Goal: Task Accomplishment & Management: Complete application form

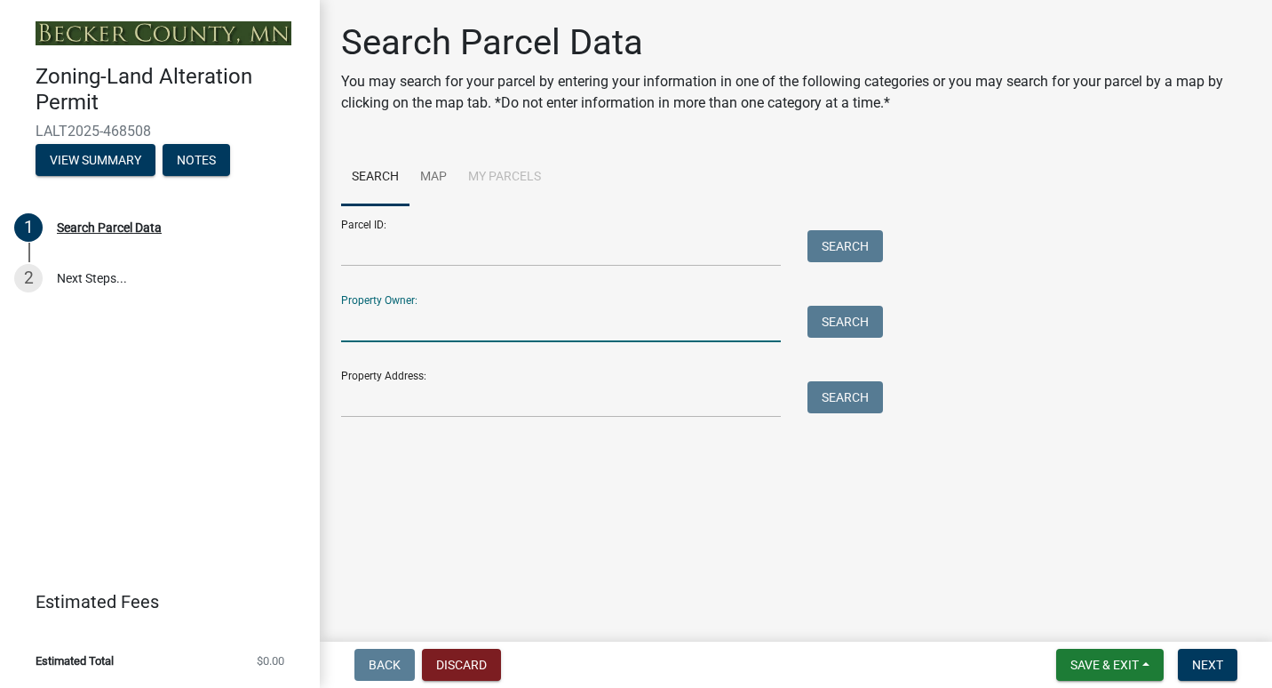
click at [641, 332] on input "Property Owner:" at bounding box center [561, 324] width 440 height 36
type input "Rebecca Thibert"
click at [846, 321] on button "Search" at bounding box center [845, 322] width 76 height 32
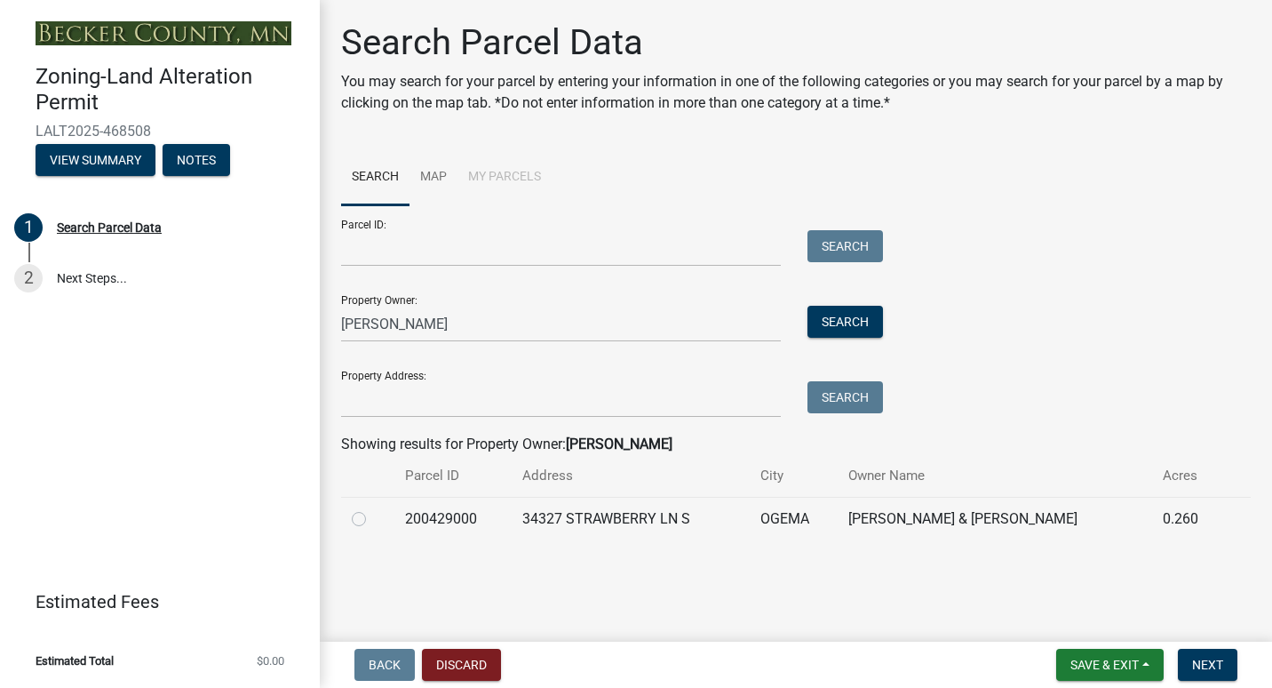
click at [561, 518] on td "34327 STRAWBERRY LN S" at bounding box center [631, 519] width 238 height 44
click at [373, 508] on label at bounding box center [373, 508] width 0 height 0
click at [373, 519] on input "radio" at bounding box center [379, 514] width 12 height 12
radio input "true"
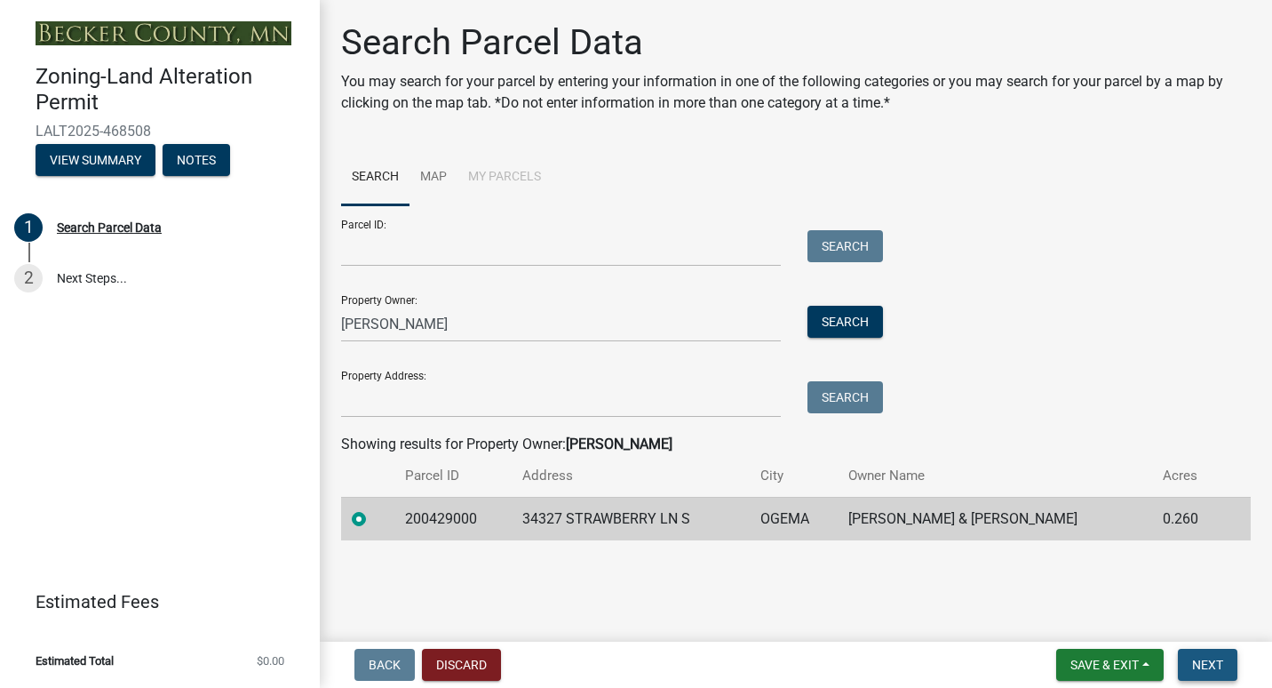
click at [1220, 660] on span "Next" at bounding box center [1207, 664] width 31 height 14
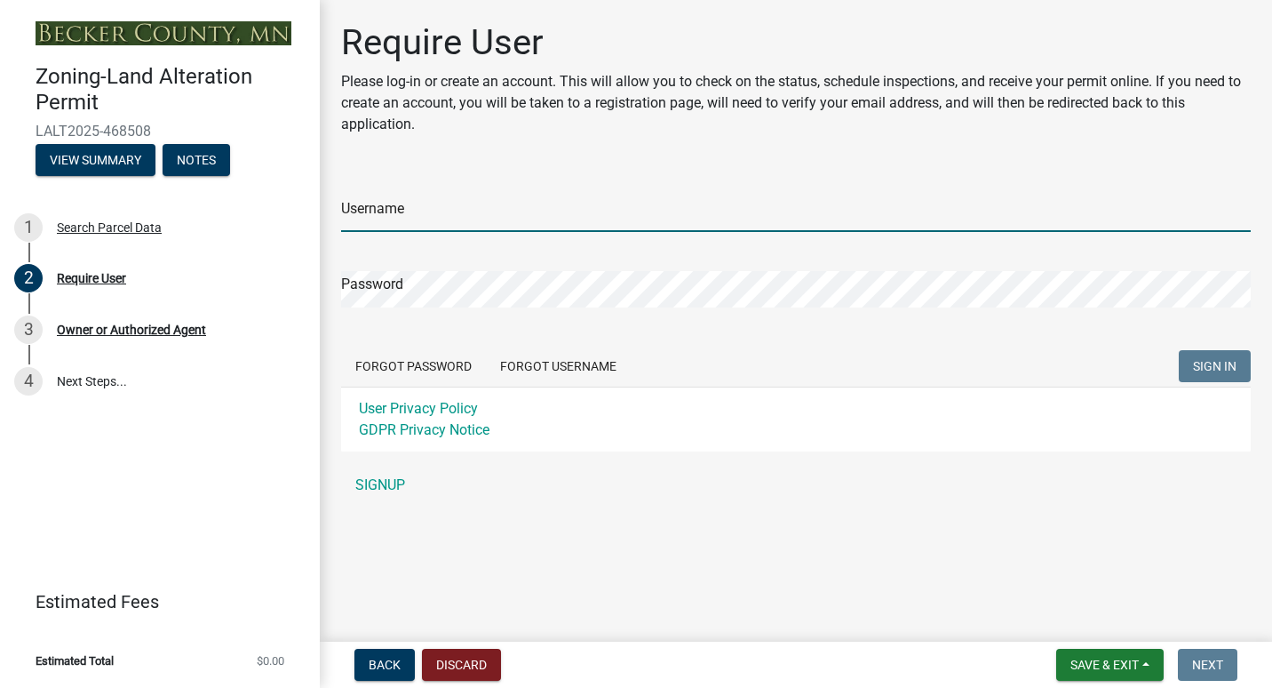
click at [446, 215] on input "Username" at bounding box center [796, 213] width 910 height 36
type input "bthibert"
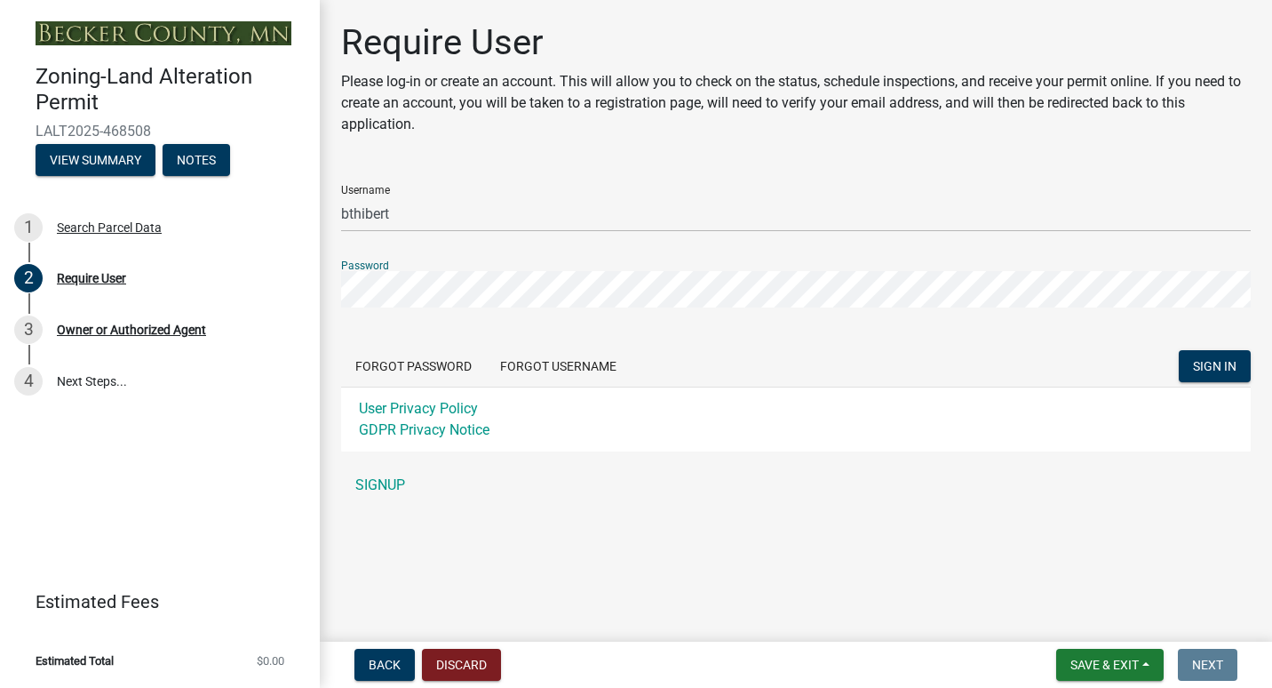
click at [1179, 350] on button "SIGN IN" at bounding box center [1215, 366] width 72 height 32
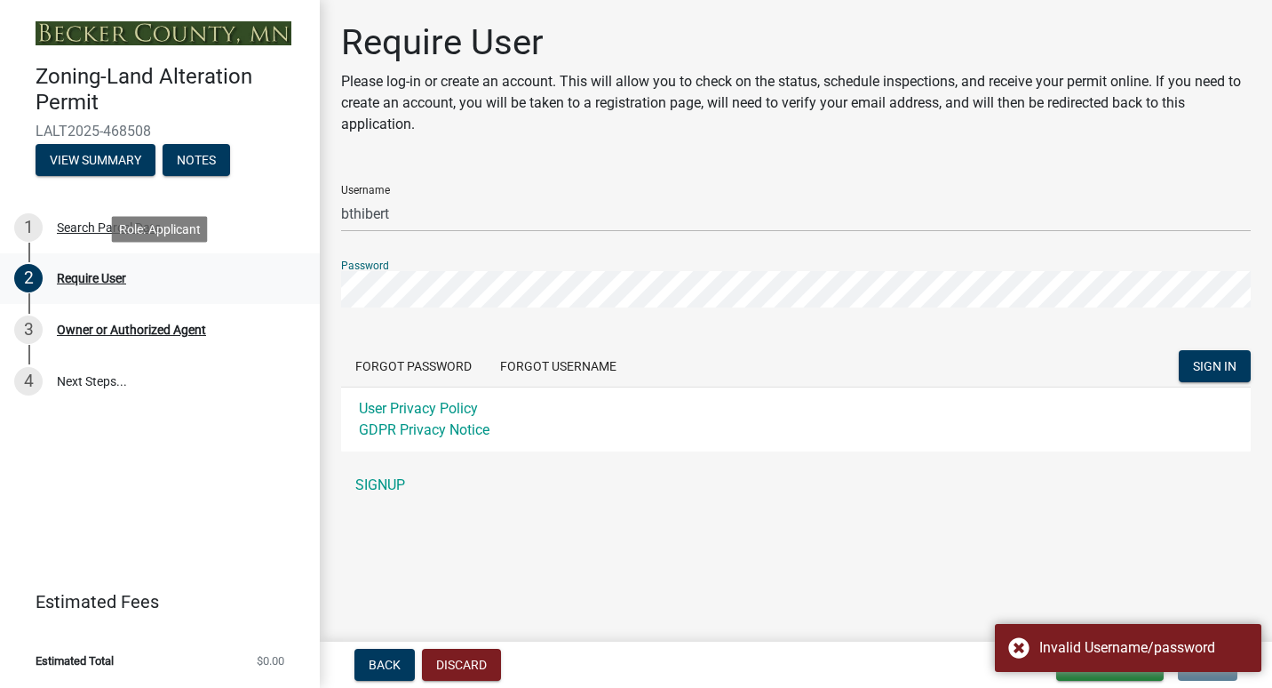
click at [308, 283] on div "Zoning-Land Alteration Permit LALT2025-468508 View Summary Notes 1 Search Parce…" at bounding box center [636, 344] width 1272 height 688
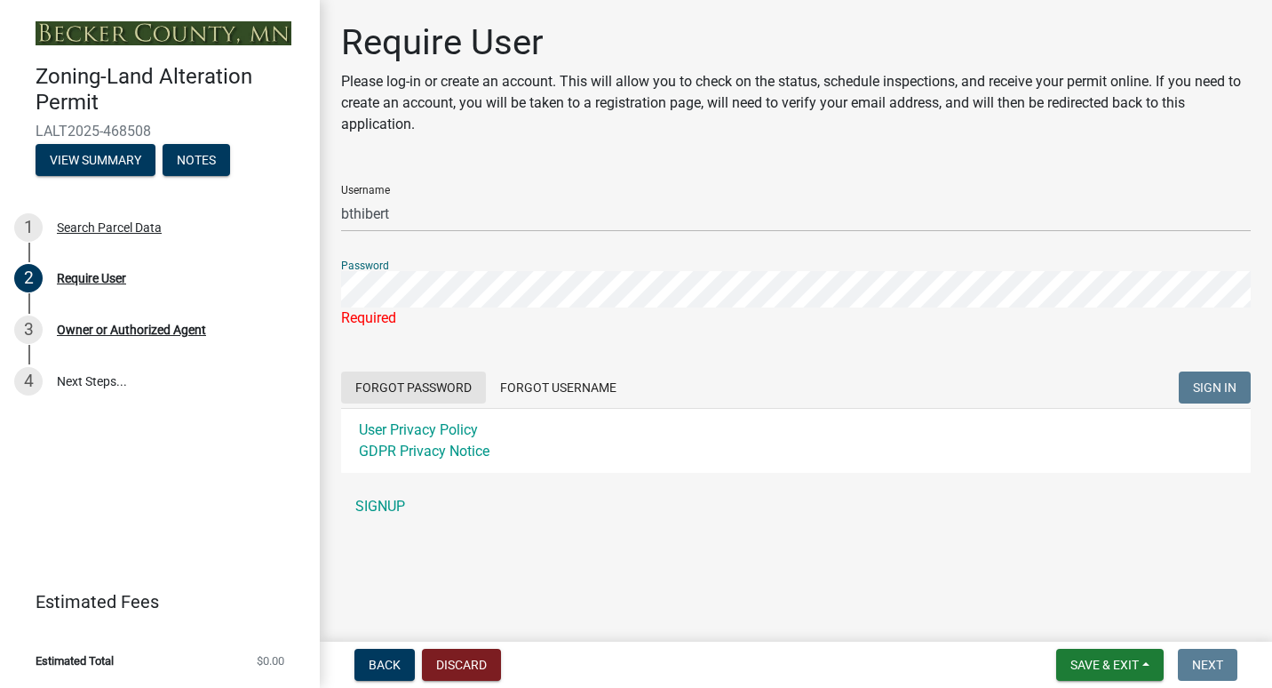
click at [393, 384] on button "Forgot Password" at bounding box center [413, 387] width 145 height 32
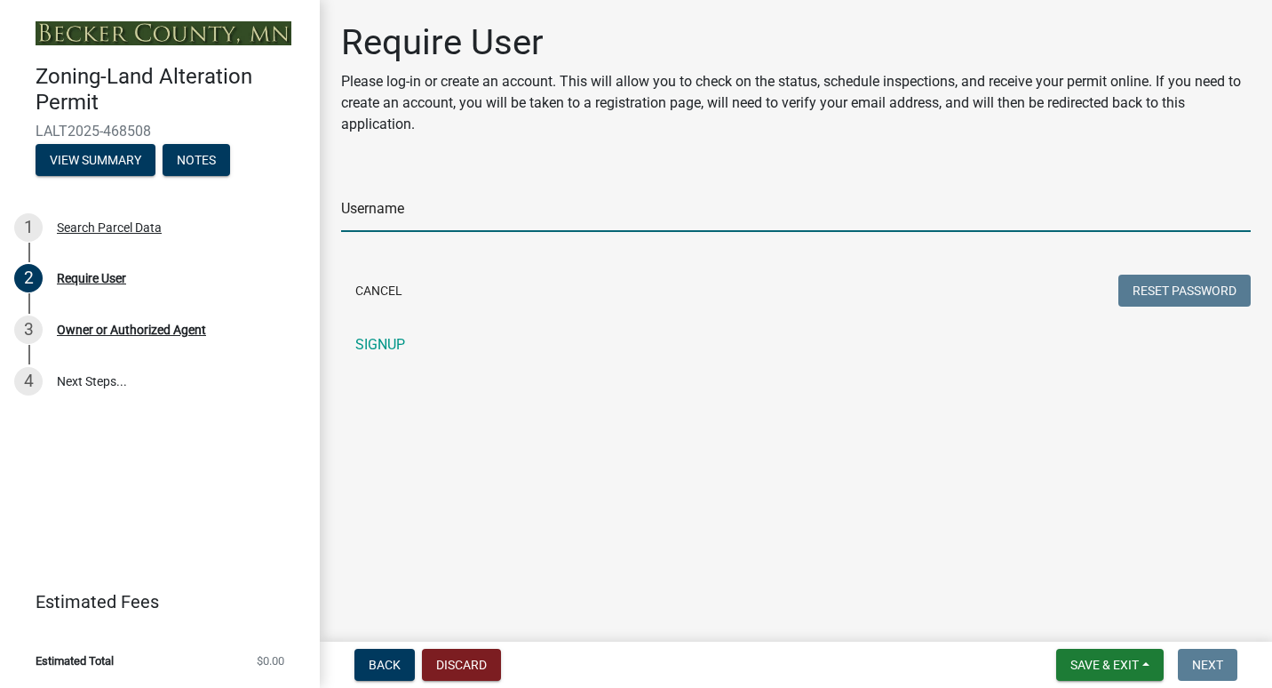
click at [395, 215] on input "Username" at bounding box center [796, 213] width 910 height 36
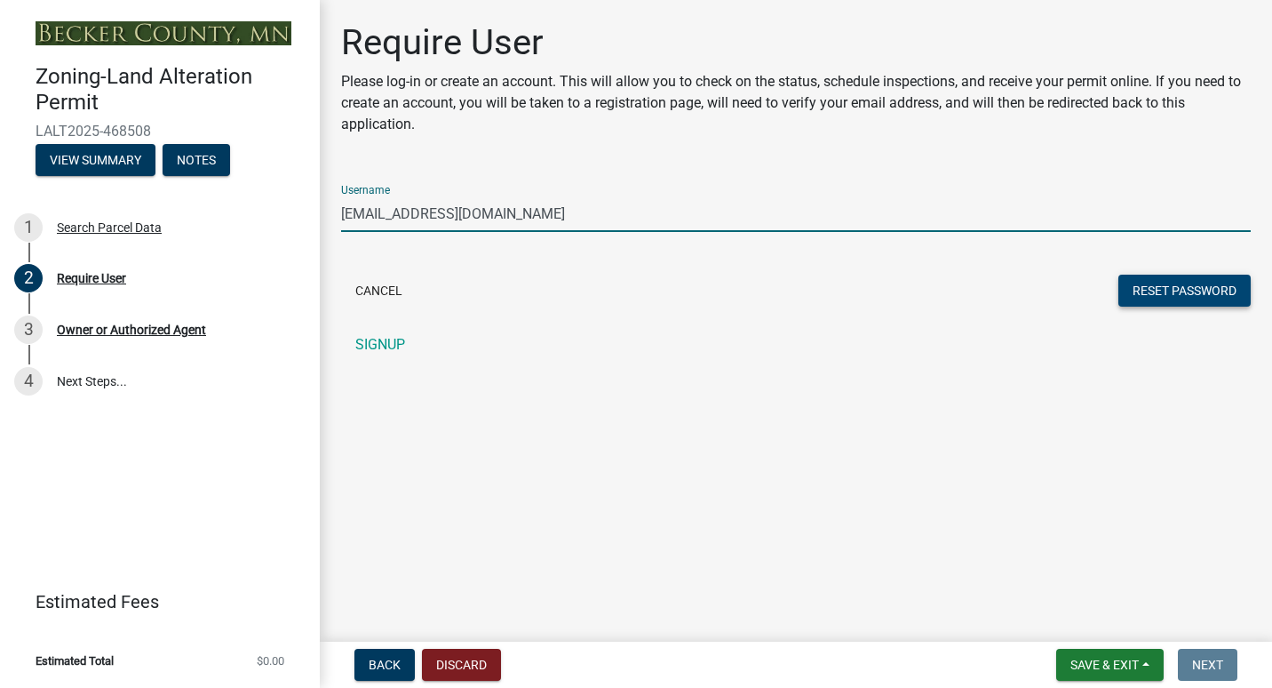
click at [1178, 290] on button "Reset Password" at bounding box center [1184, 290] width 132 height 32
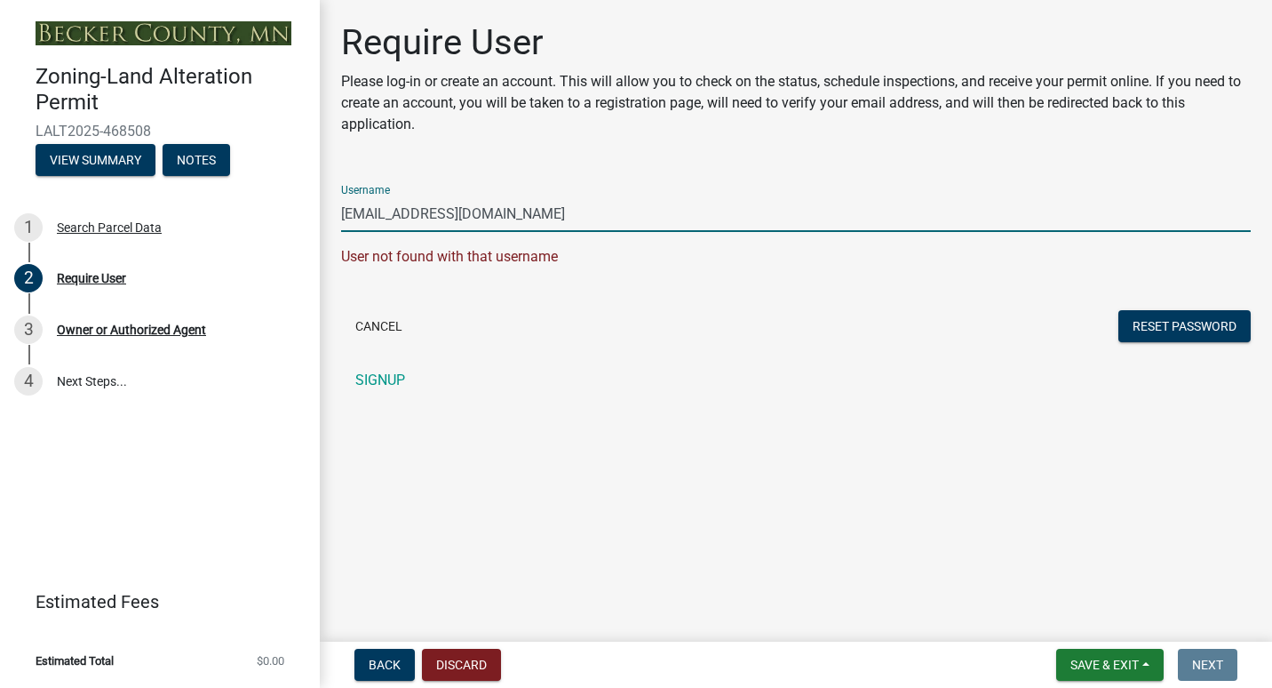
click at [547, 223] on input "beckythibert@gmail.com" at bounding box center [796, 213] width 910 height 36
type input "b"
type input "bthibert"
click at [1177, 317] on button "Reset Password" at bounding box center [1184, 326] width 132 height 32
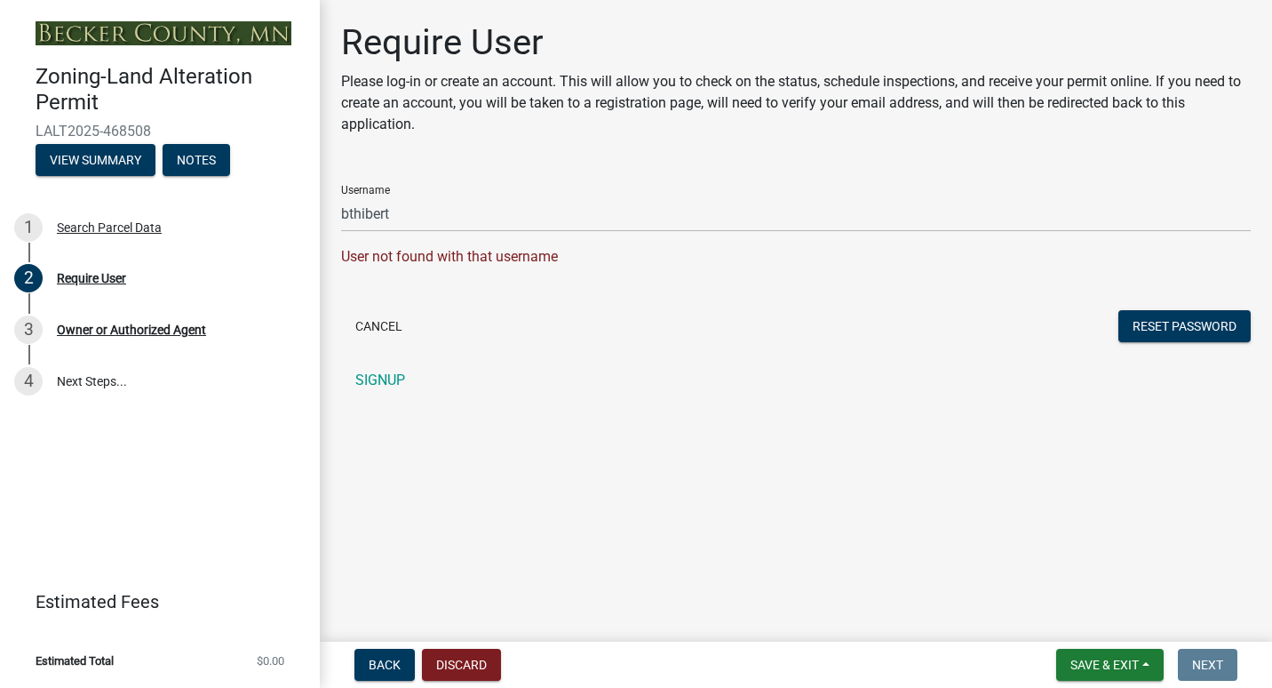
click at [579, 251] on div "User not found with that username" at bounding box center [796, 256] width 910 height 21
drag, startPoint x: 579, startPoint y: 251, endPoint x: 561, endPoint y: 266, distance: 24.0
click at [561, 266] on div "User not found with that username" at bounding box center [796, 256] width 910 height 21
click at [546, 253] on div "User not found with that username" at bounding box center [796, 256] width 910 height 21
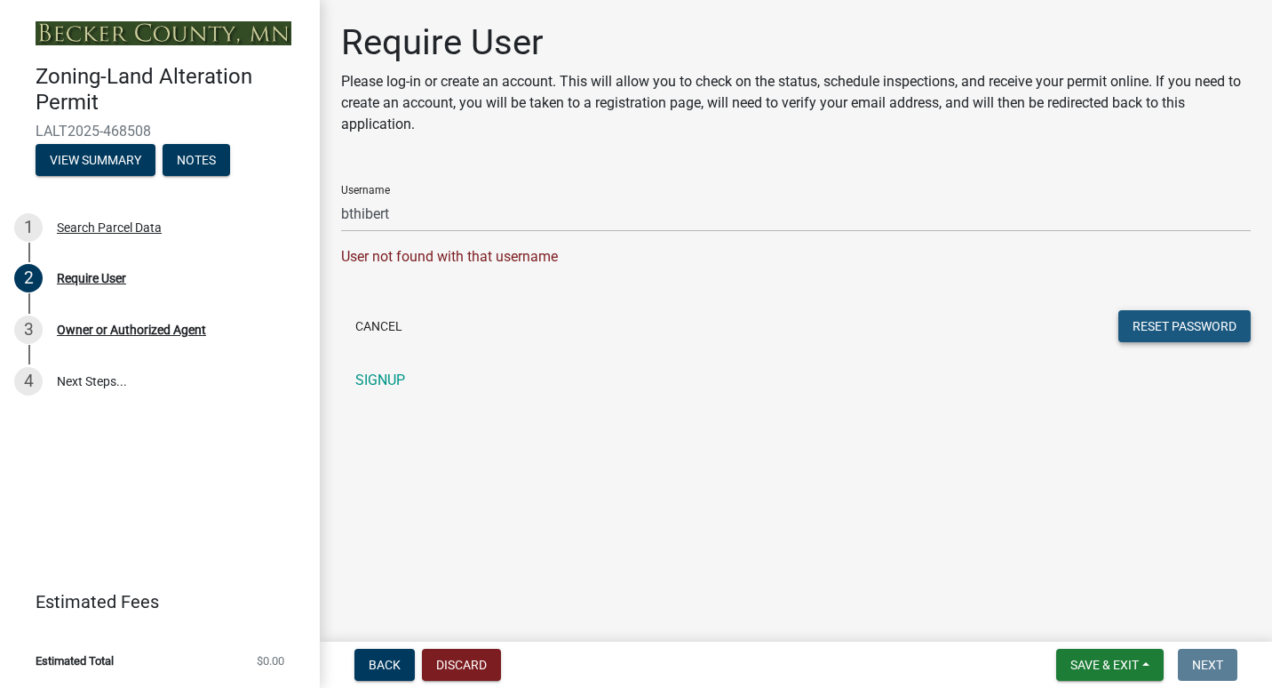
click at [1183, 329] on button "Reset Password" at bounding box center [1184, 326] width 132 height 32
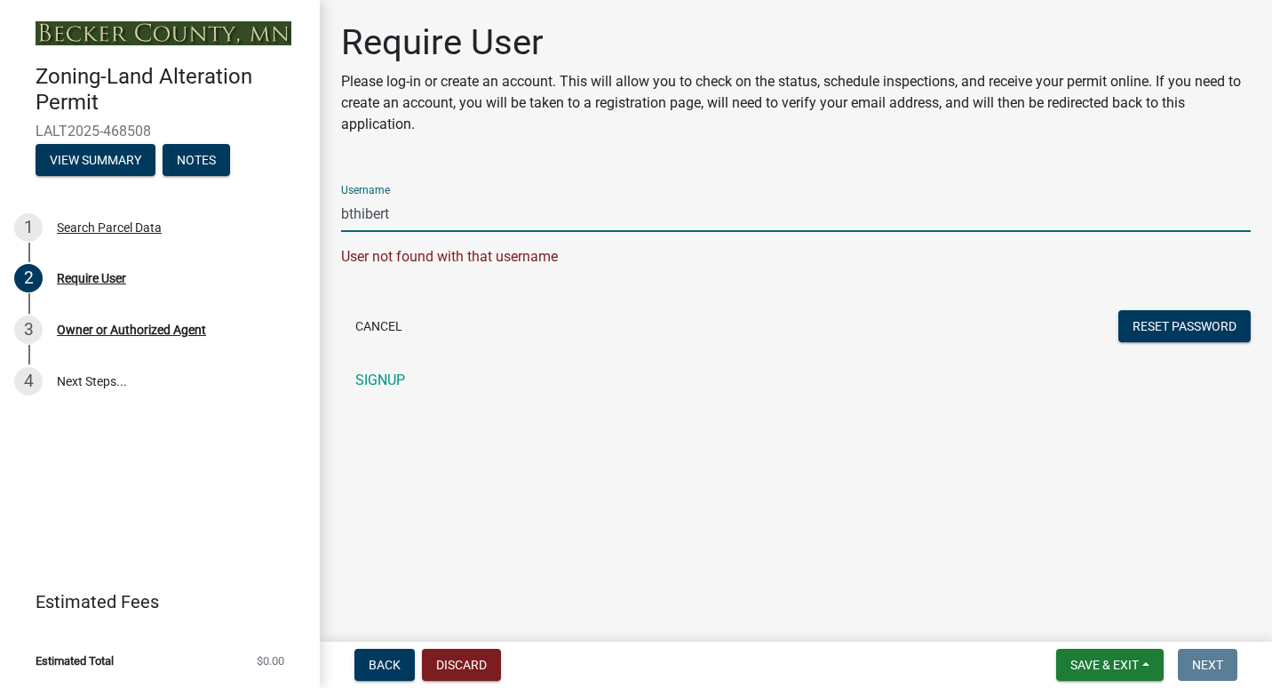
click at [409, 209] on input "bthibert" at bounding box center [796, 213] width 910 height 36
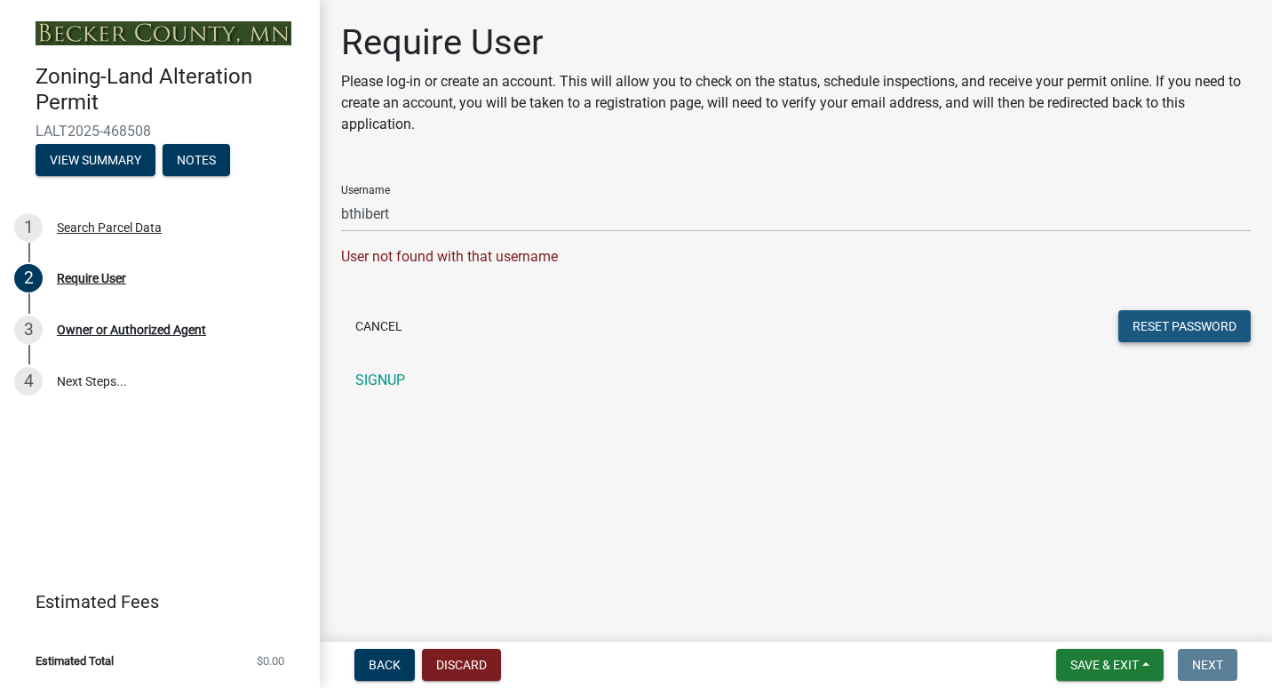
click at [1181, 314] on button "Reset Password" at bounding box center [1184, 326] width 132 height 32
click at [1174, 322] on button "Reset Password" at bounding box center [1184, 326] width 132 height 32
click at [553, 250] on div "User not found with that username" at bounding box center [796, 256] width 910 height 21
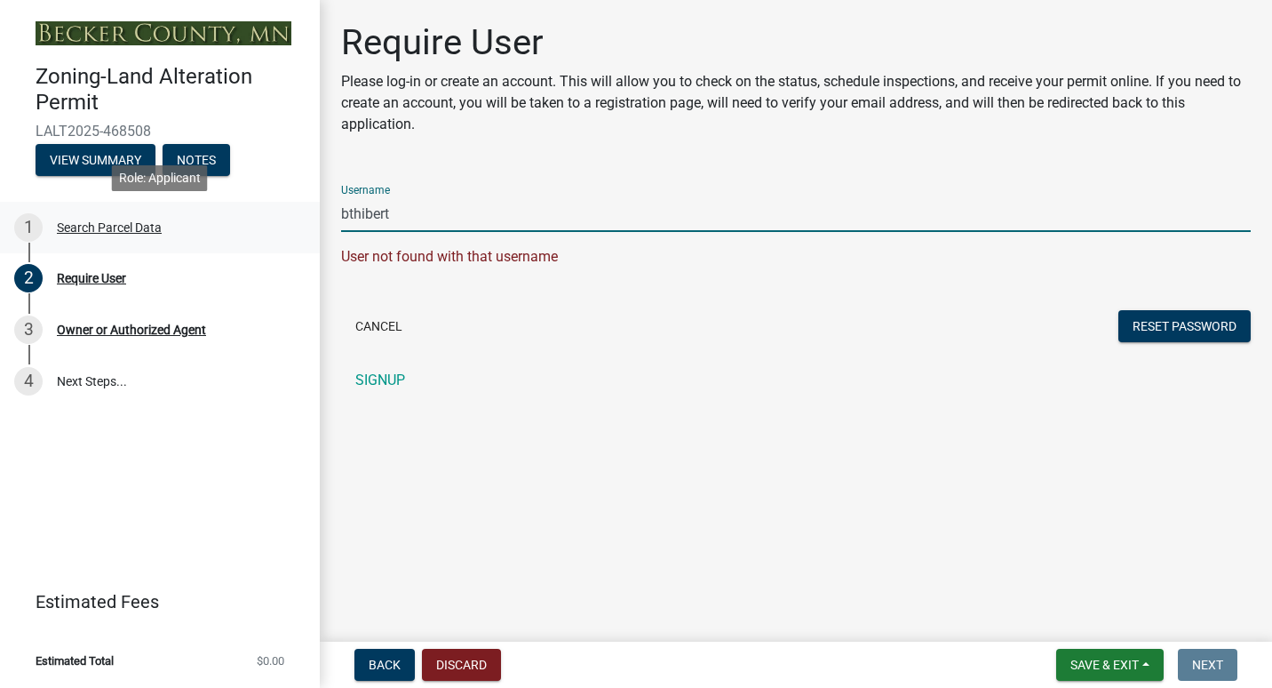
drag, startPoint x: 394, startPoint y: 211, endPoint x: 301, endPoint y: 219, distance: 92.7
click at [301, 219] on div "Zoning-Land Alteration Permit LALT2025-468508 View Summary Notes 1 Search Parce…" at bounding box center [636, 344] width 1272 height 688
type input "beckythibert"
click at [1045, 330] on div "Cancel Reset Password" at bounding box center [796, 328] width 910 height 36
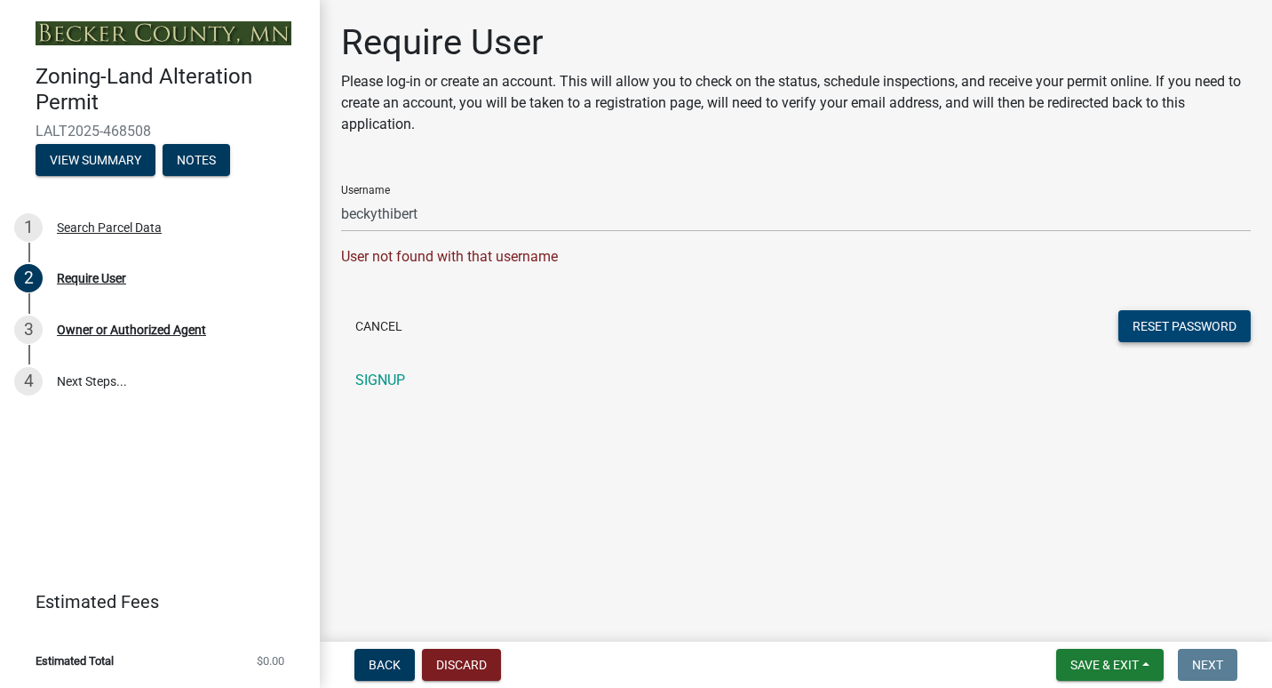
click at [1185, 317] on button "Reset Password" at bounding box center [1184, 326] width 132 height 32
click at [1181, 322] on button "Reset Password" at bounding box center [1184, 326] width 132 height 32
click at [449, 670] on button "Discard" at bounding box center [461, 664] width 79 height 32
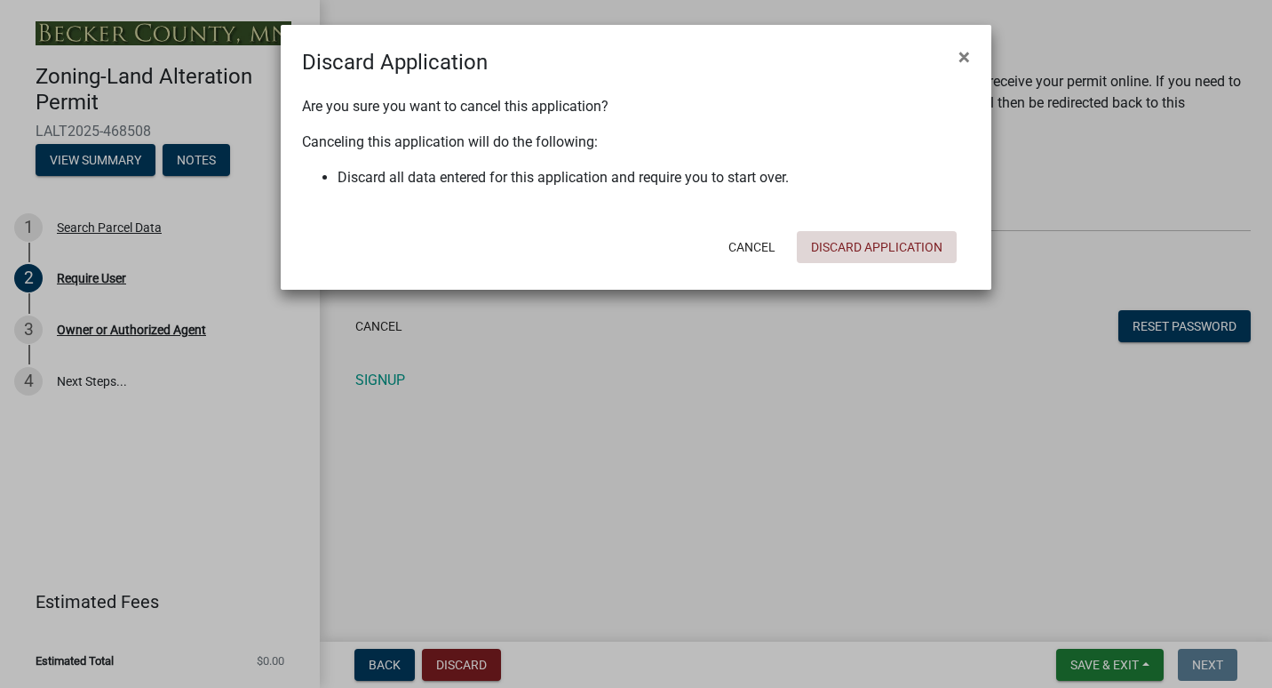
click at [877, 246] on button "Discard Application" at bounding box center [877, 247] width 160 height 32
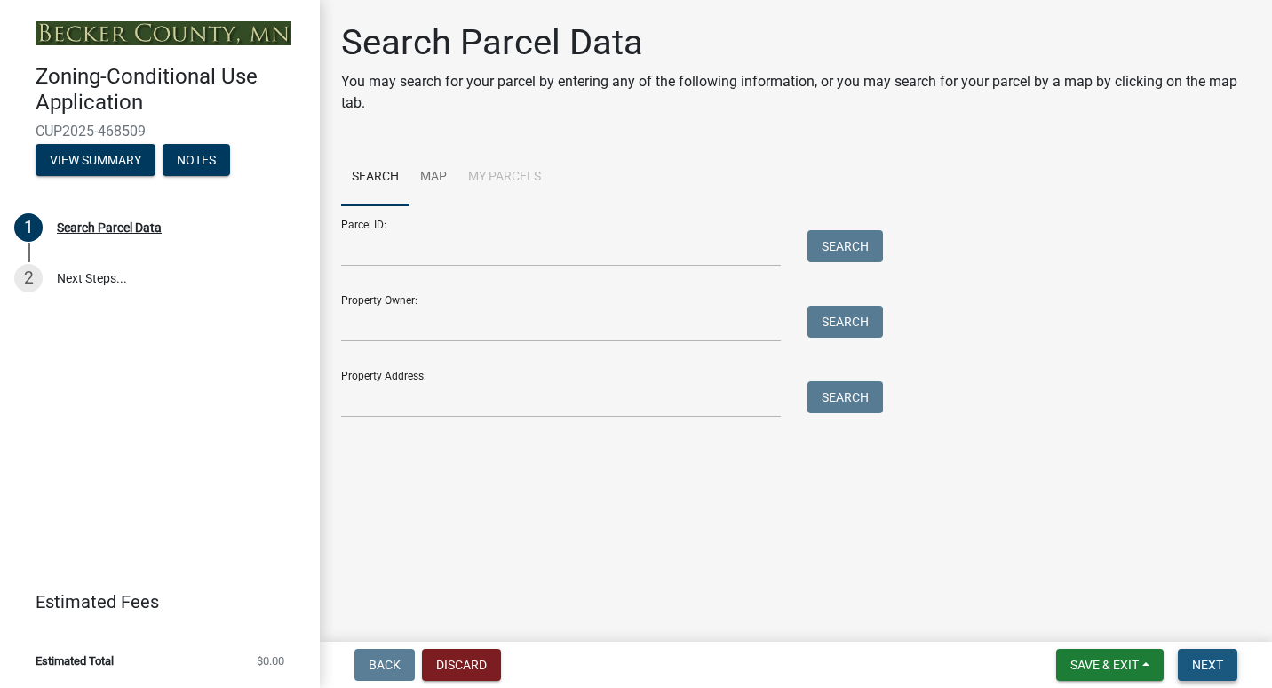
click at [1206, 663] on span "Next" at bounding box center [1207, 664] width 31 height 14
